Goal: Task Accomplishment & Management: Use online tool/utility

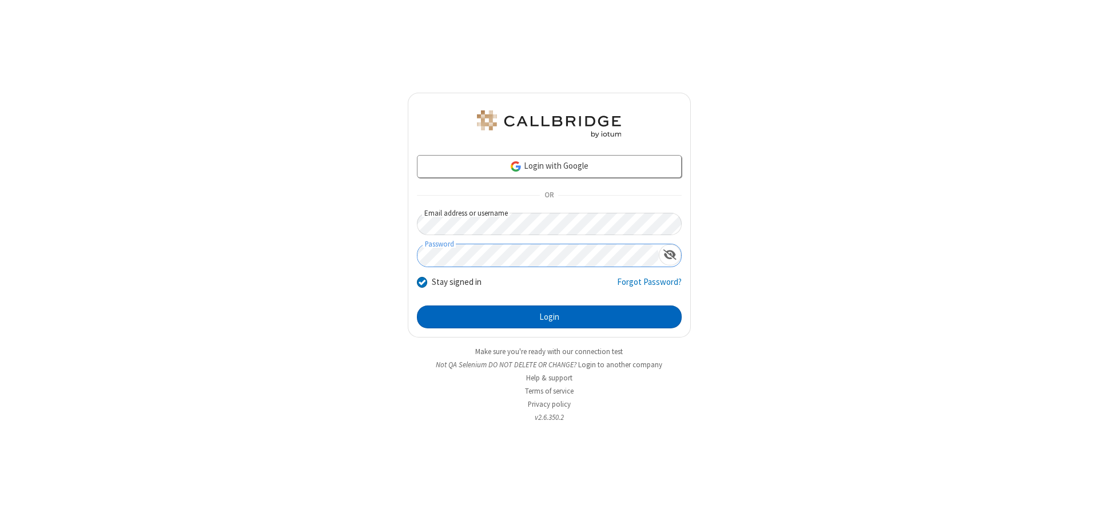
click at [549, 317] on button "Login" at bounding box center [549, 316] width 265 height 23
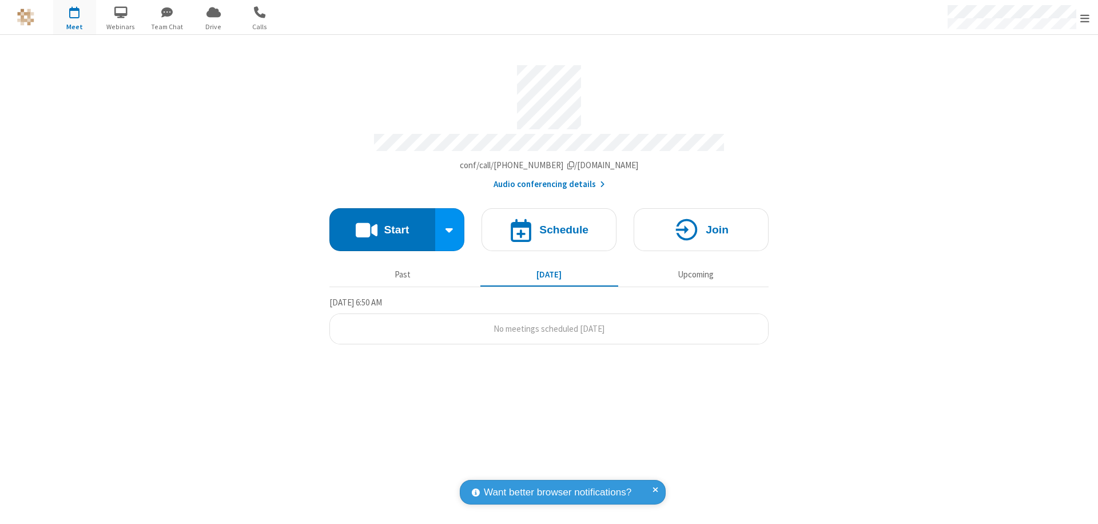
click at [382, 224] on button "Start" at bounding box center [382, 229] width 106 height 43
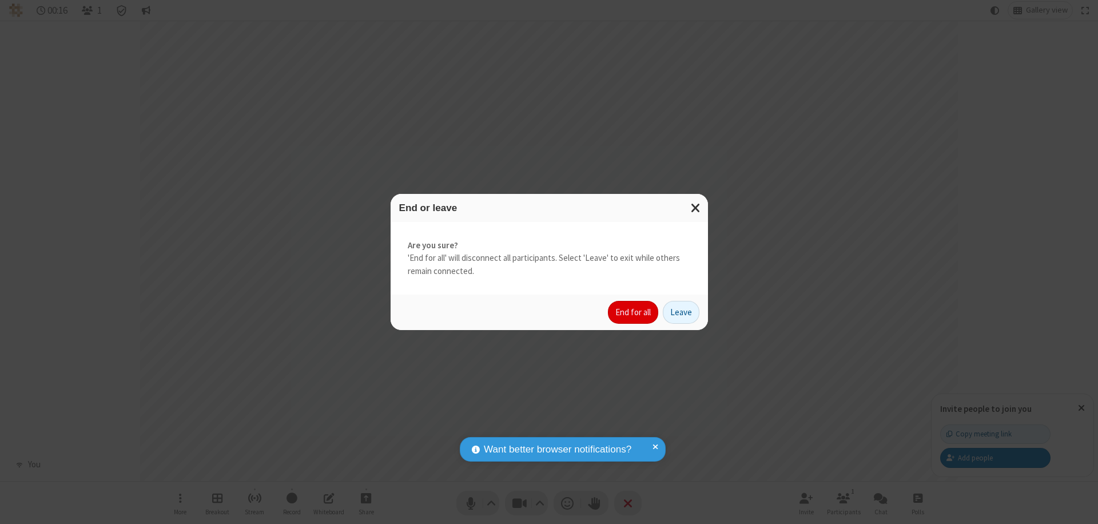
click at [634, 312] on button "End for all" at bounding box center [633, 312] width 50 height 23
